Goal: Use online tool/utility: Utilize a website feature to perform a specific function

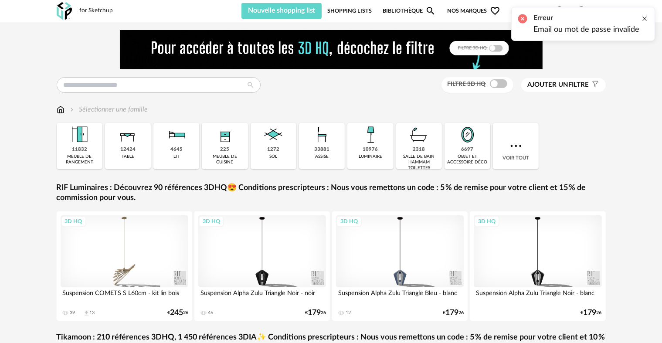
click at [645, 17] on div at bounding box center [644, 18] width 7 height 7
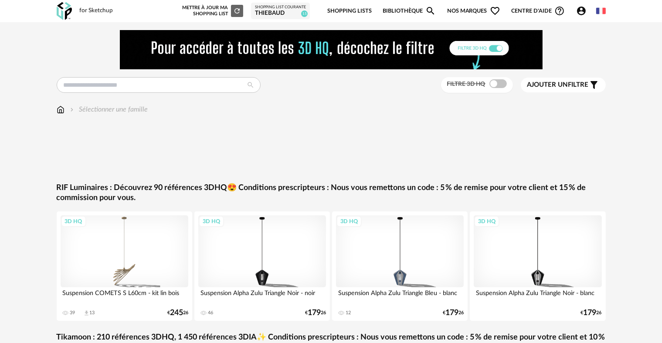
click at [289, 10] on div "THIEBAUD" at bounding box center [280, 14] width 51 height 8
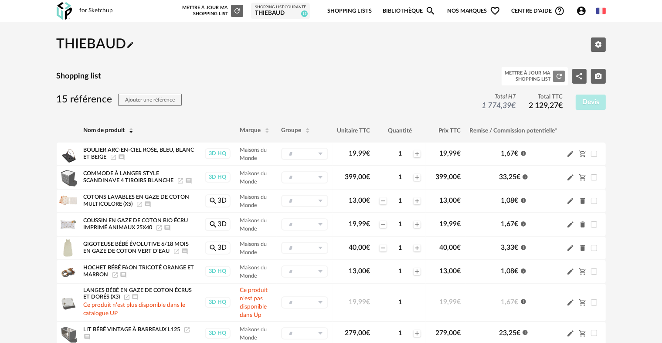
click at [555, 75] on icon "Refresh icon" at bounding box center [559, 76] width 8 height 8
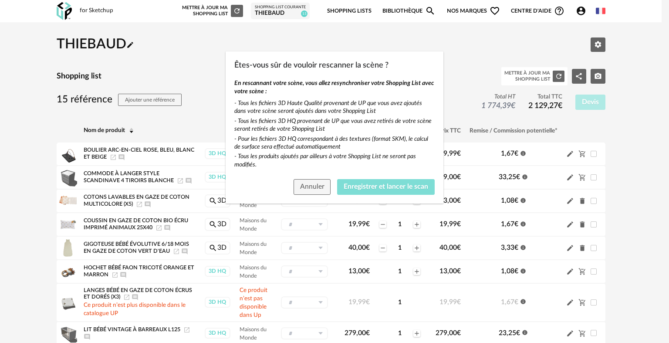
click at [362, 184] on span "Enregistrer et lancer le scan" at bounding box center [386, 186] width 84 height 7
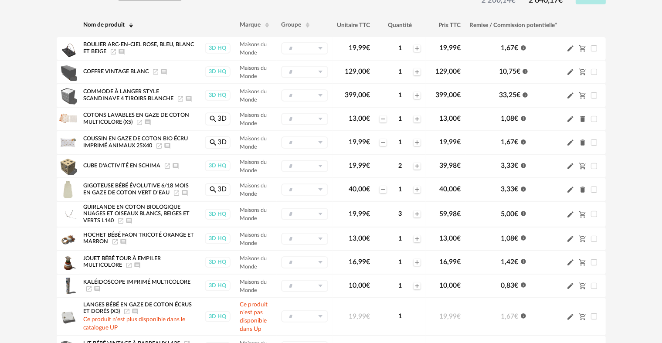
scroll to position [105, 0]
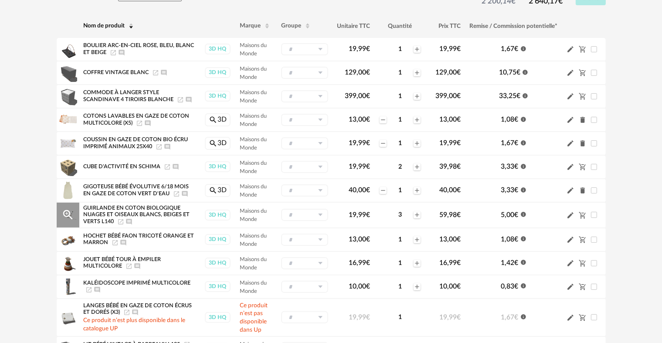
click at [121, 220] on icon "Launch icon" at bounding box center [120, 221] width 7 height 7
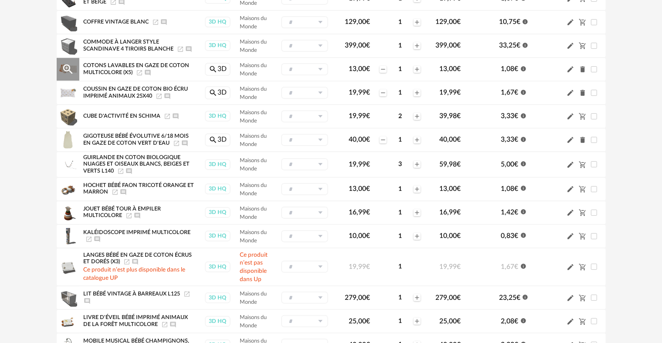
scroll to position [174, 0]
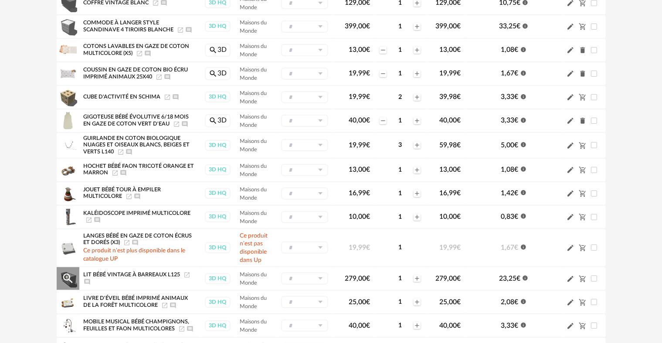
click at [186, 274] on icon "Launch icon" at bounding box center [186, 274] width 7 height 7
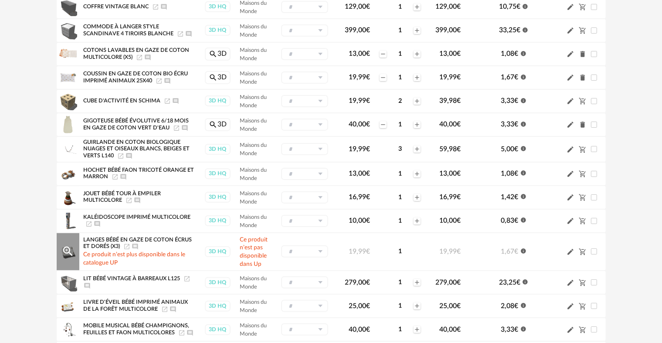
scroll to position [87, 0]
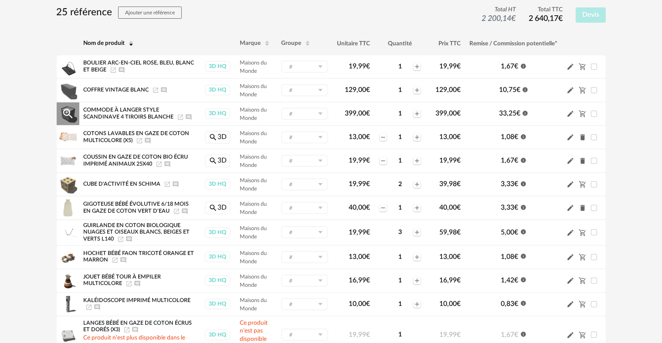
click at [179, 118] on icon "Launch icon" at bounding box center [180, 117] width 7 height 7
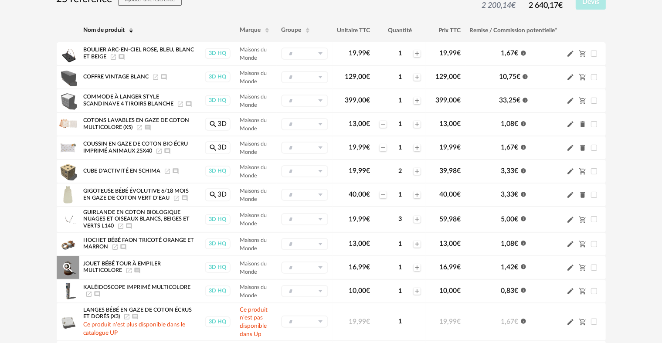
scroll to position [44, 0]
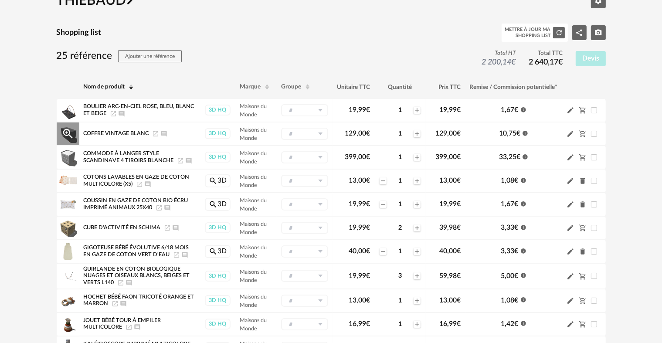
click at [153, 132] on icon "Launch icon" at bounding box center [155, 133] width 5 height 5
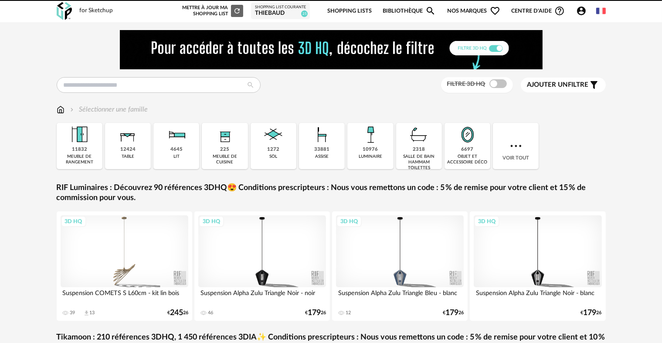
click at [277, 10] on div "THIEBAUD" at bounding box center [280, 14] width 51 height 8
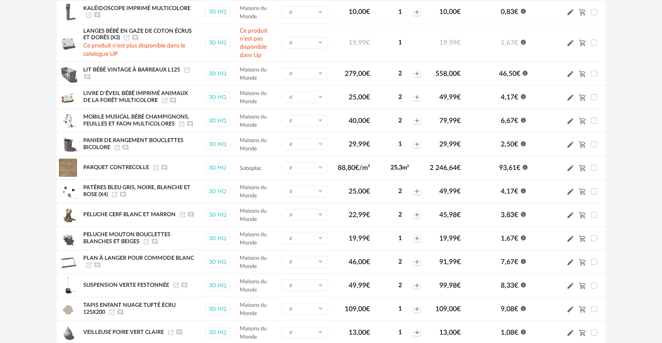
scroll to position [392, 0]
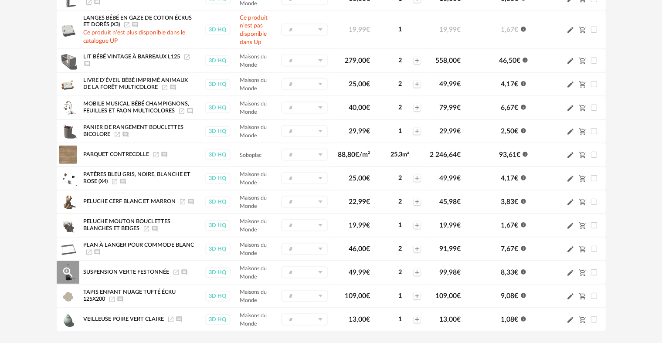
click at [176, 270] on icon "Launch icon" at bounding box center [175, 272] width 7 height 7
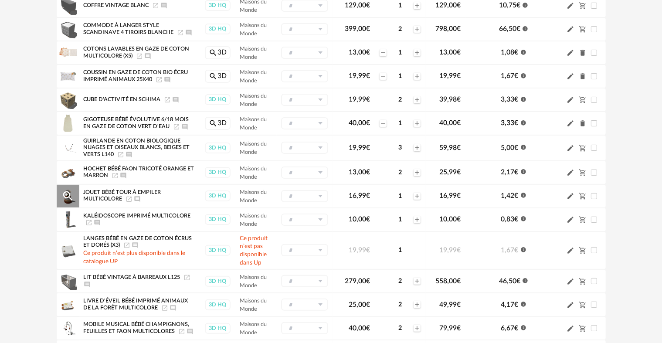
scroll to position [174, 0]
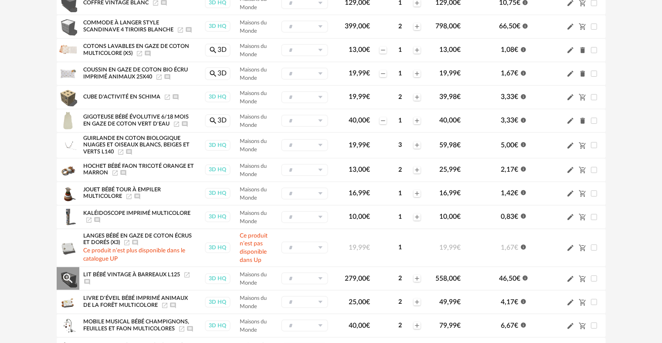
click at [186, 273] on icon "Launch icon" at bounding box center [186, 274] width 5 height 5
